Goal: Task Accomplishment & Management: Use online tool/utility

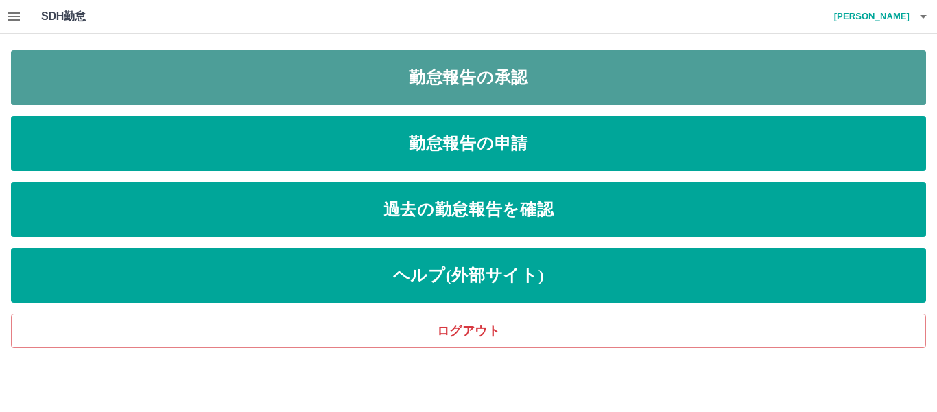
click at [359, 75] on link "勤怠報告の承認" at bounding box center [468, 77] width 915 height 55
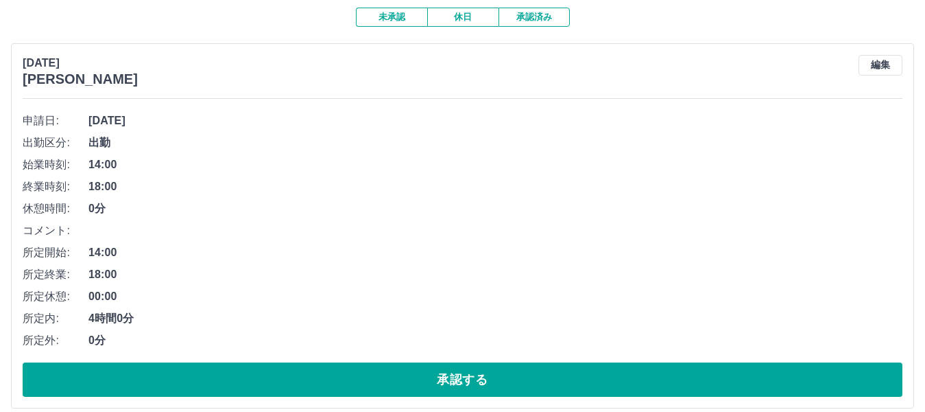
scroll to position [206, 0]
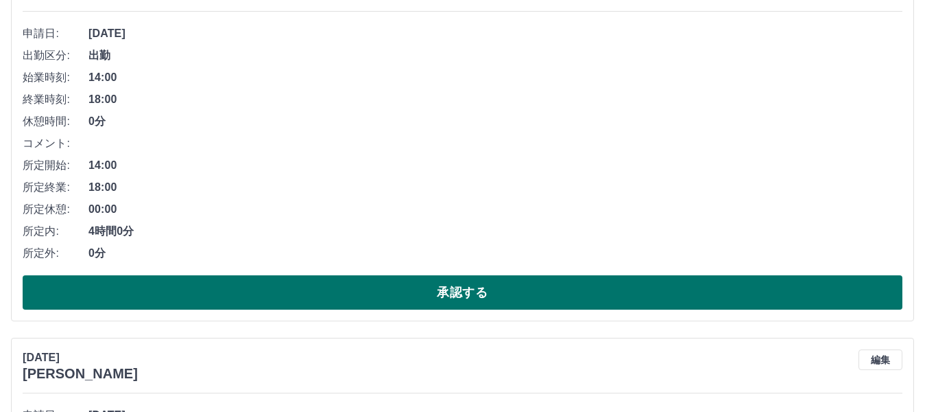
click at [323, 285] on button "承認する" at bounding box center [463, 292] width 880 height 34
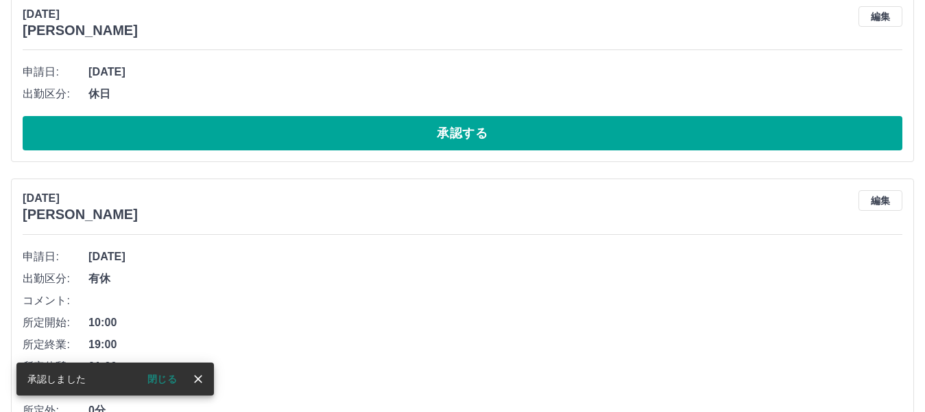
scroll to position [167, 0]
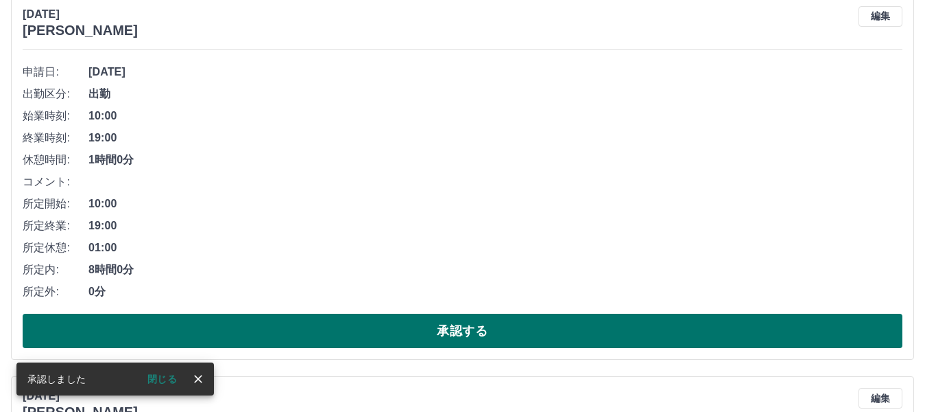
click at [438, 342] on button "承認する" at bounding box center [463, 331] width 880 height 34
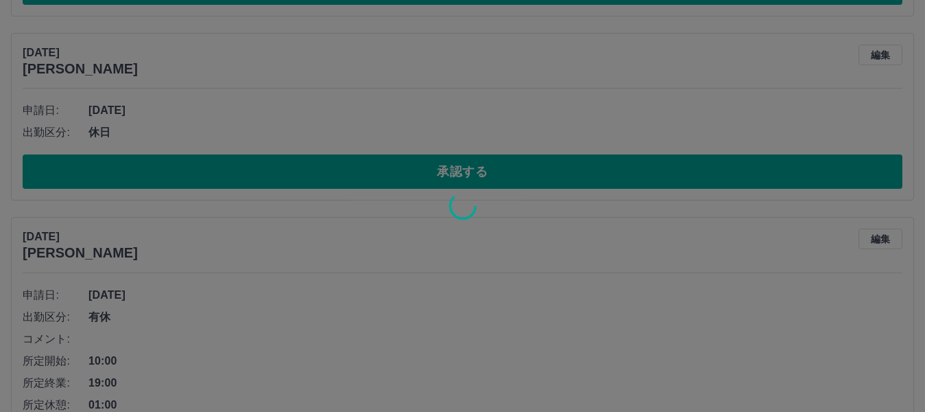
scroll to position [129, 0]
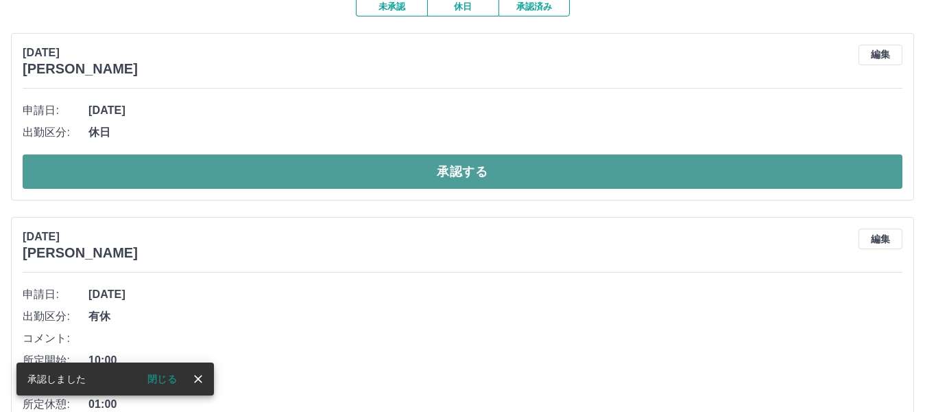
click at [451, 181] on button "承認する" at bounding box center [463, 171] width 880 height 34
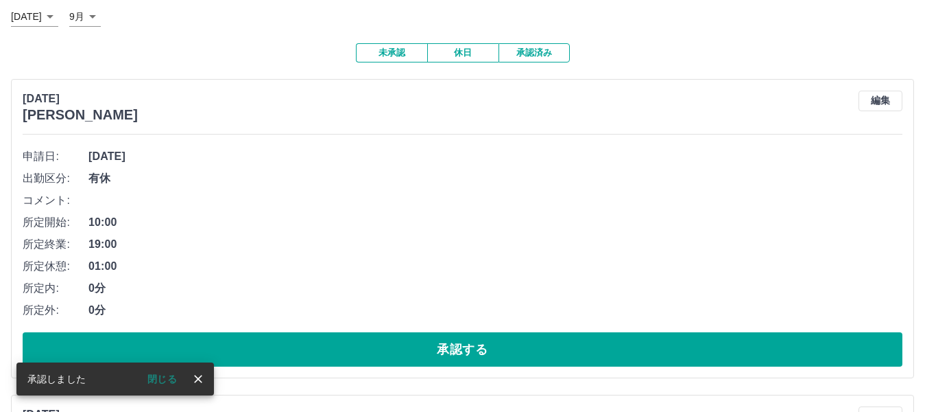
scroll to position [206, 0]
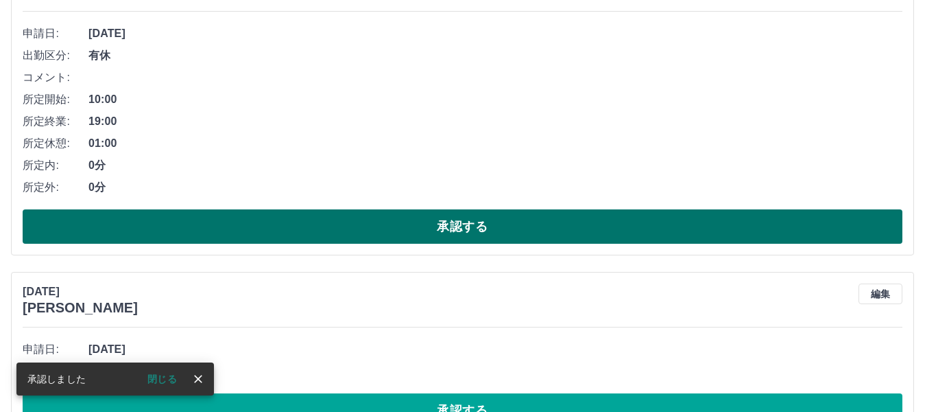
click at [350, 223] on button "承認する" at bounding box center [463, 226] width 880 height 34
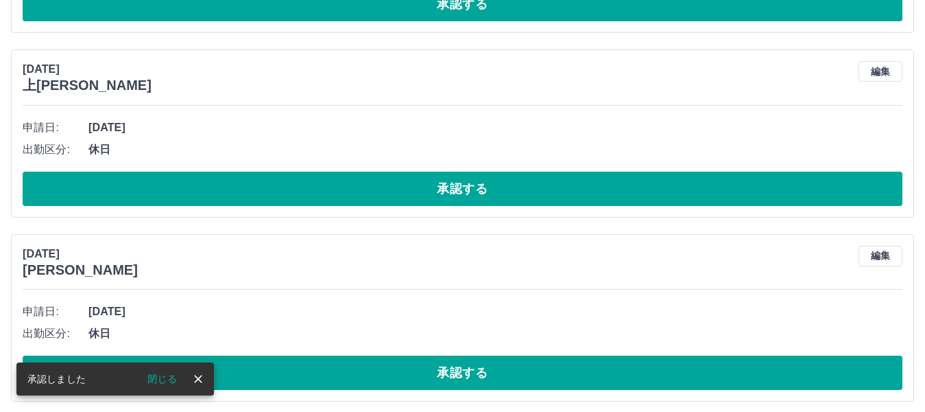
scroll to position [165, 0]
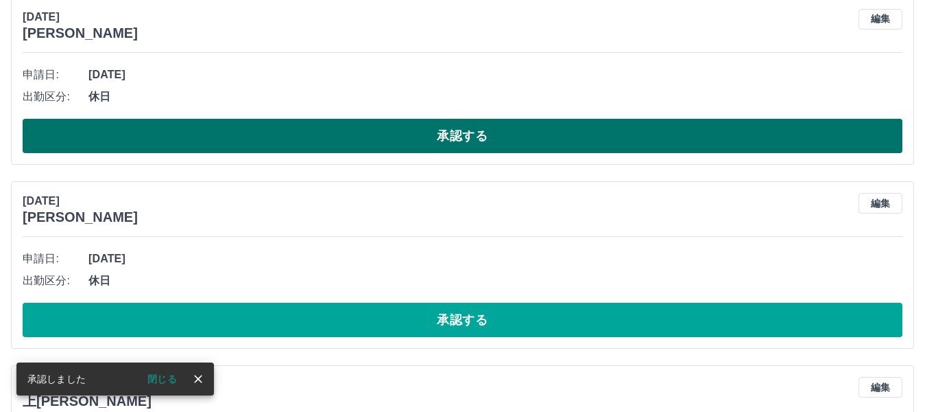
click at [322, 142] on button "承認する" at bounding box center [463, 136] width 880 height 34
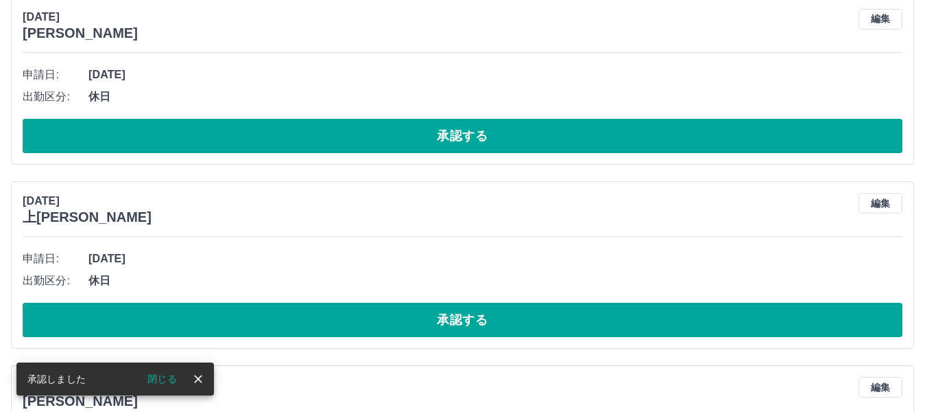
scroll to position [0, 0]
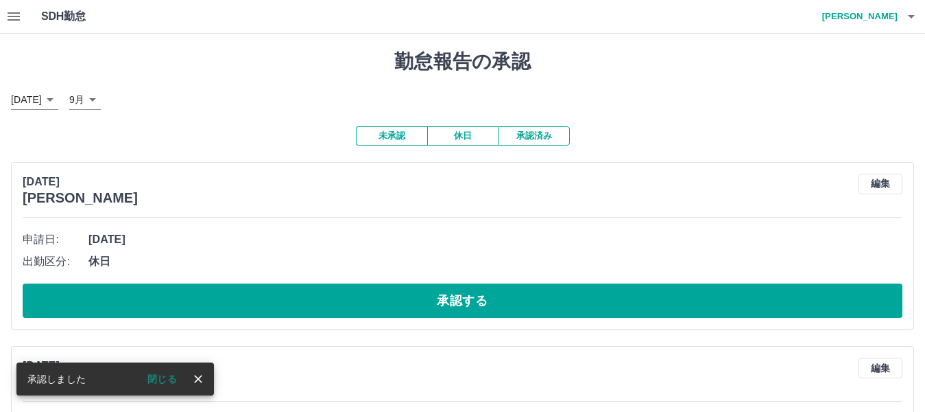
click at [547, 140] on button "承認済み" at bounding box center [534, 135] width 71 height 19
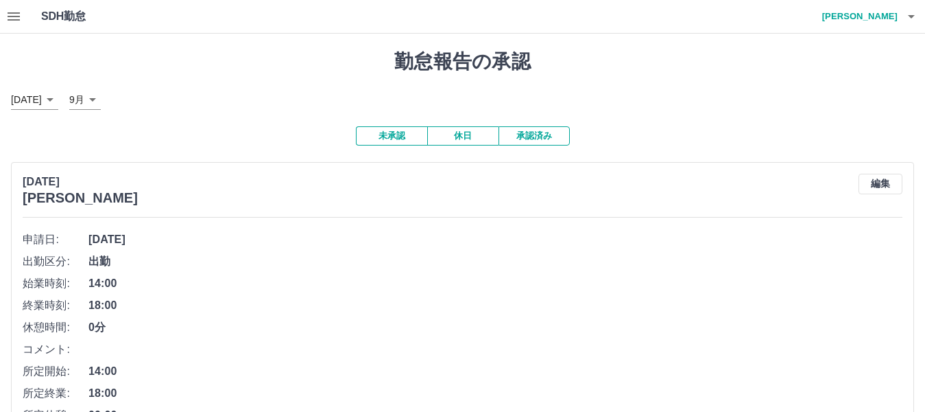
click at [384, 141] on button "未承認" at bounding box center [391, 135] width 71 height 19
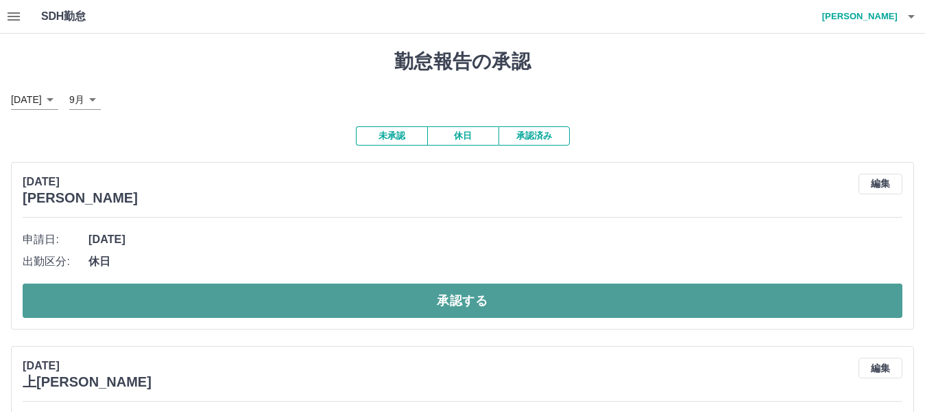
click at [322, 300] on button "承認する" at bounding box center [463, 300] width 880 height 34
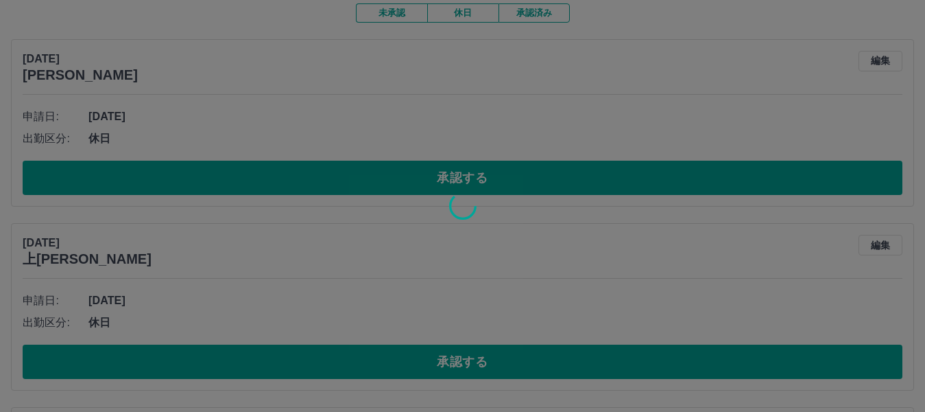
scroll to position [137, 0]
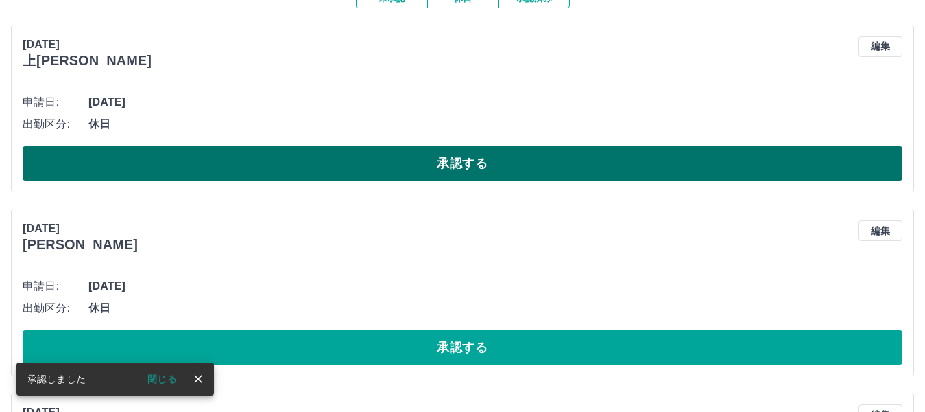
click at [280, 175] on button "承認する" at bounding box center [463, 163] width 880 height 34
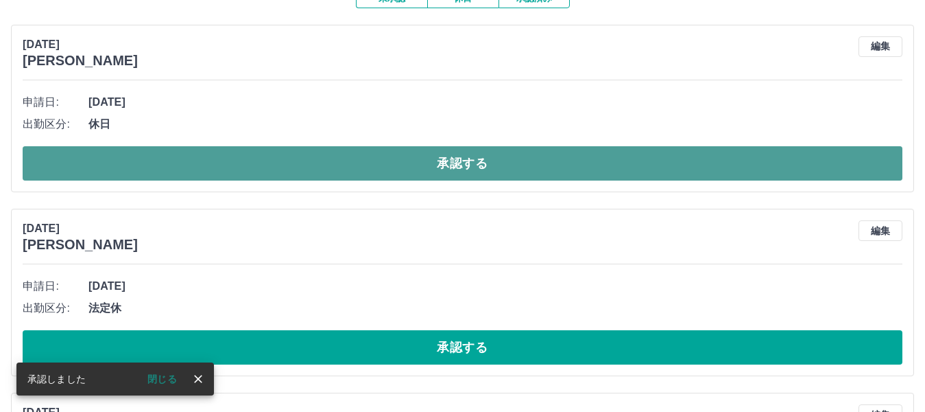
click at [322, 162] on button "承認する" at bounding box center [463, 163] width 880 height 34
click at [329, 169] on button "承認する" at bounding box center [463, 163] width 880 height 34
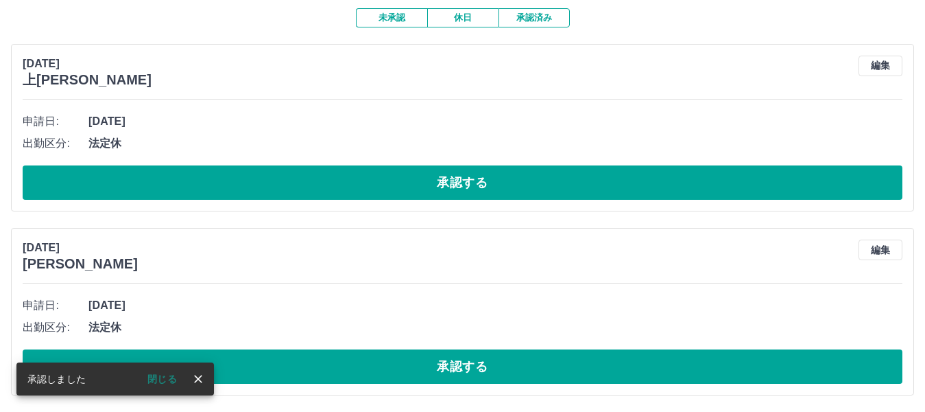
scroll to position [119, 0]
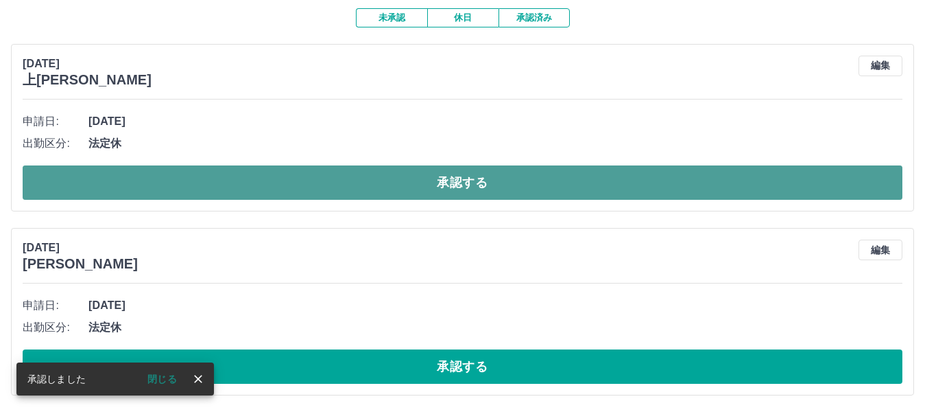
click at [331, 174] on button "承認する" at bounding box center [463, 182] width 880 height 34
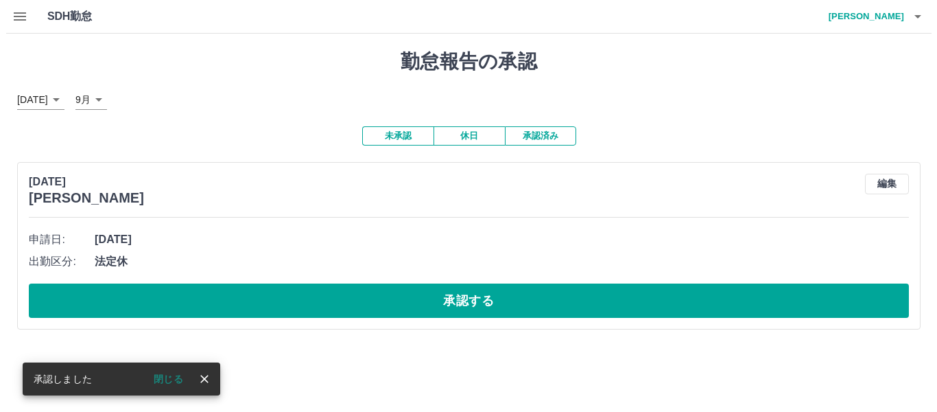
scroll to position [0, 0]
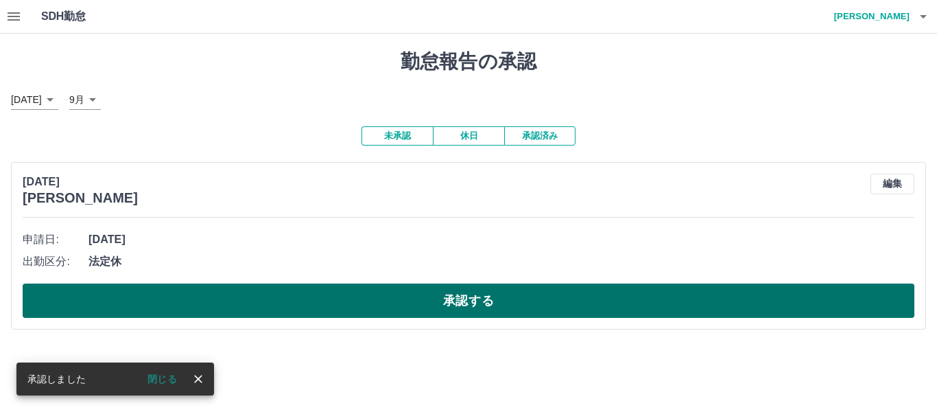
click at [300, 307] on button "承認する" at bounding box center [469, 300] width 892 height 34
